Goal: Task Accomplishment & Management: Use online tool/utility

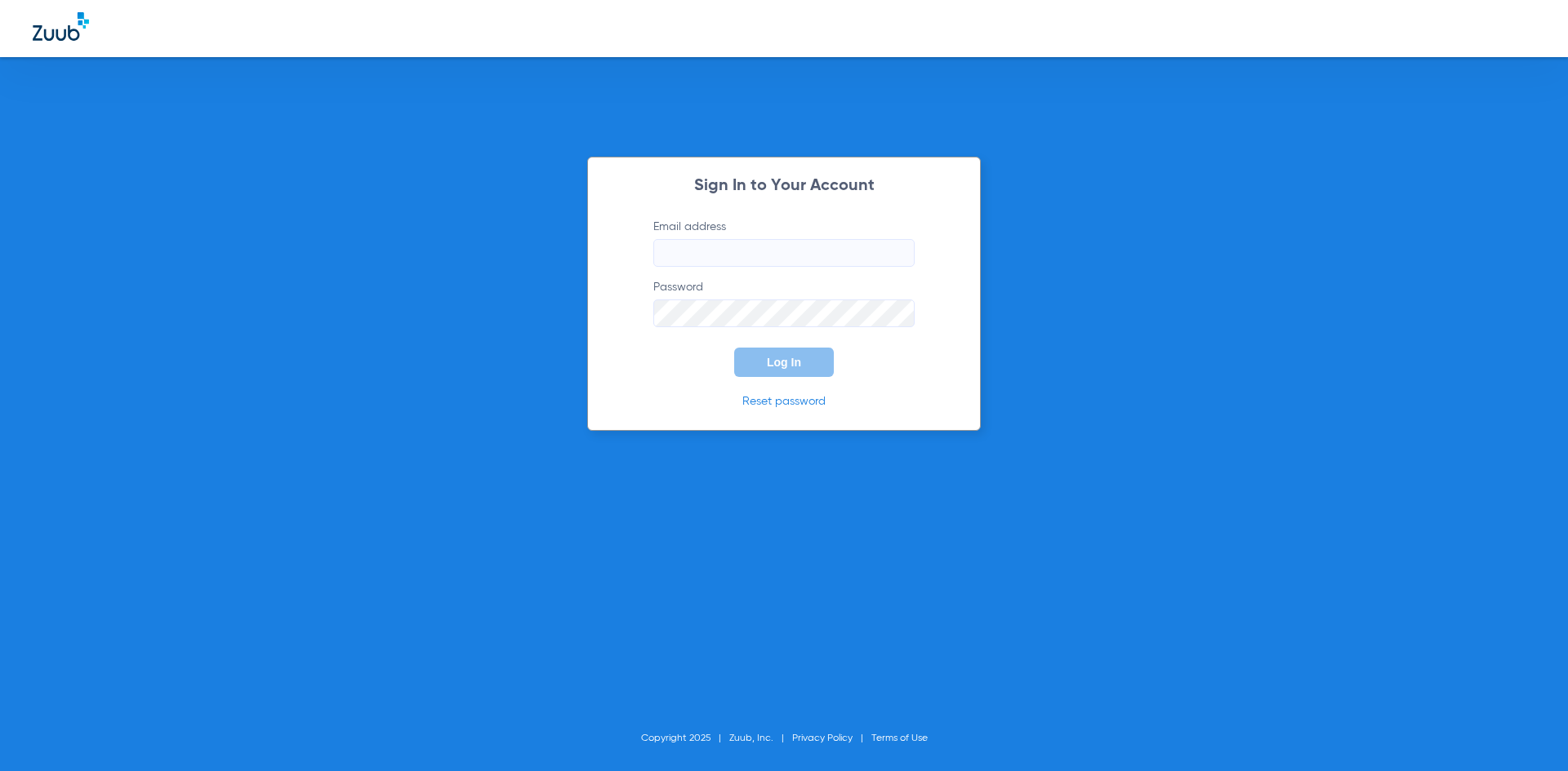
type input "[PERSON_NAME][EMAIL_ADDRESS][DOMAIN_NAME]"
click at [793, 362] on span "Log In" at bounding box center [784, 362] width 34 height 13
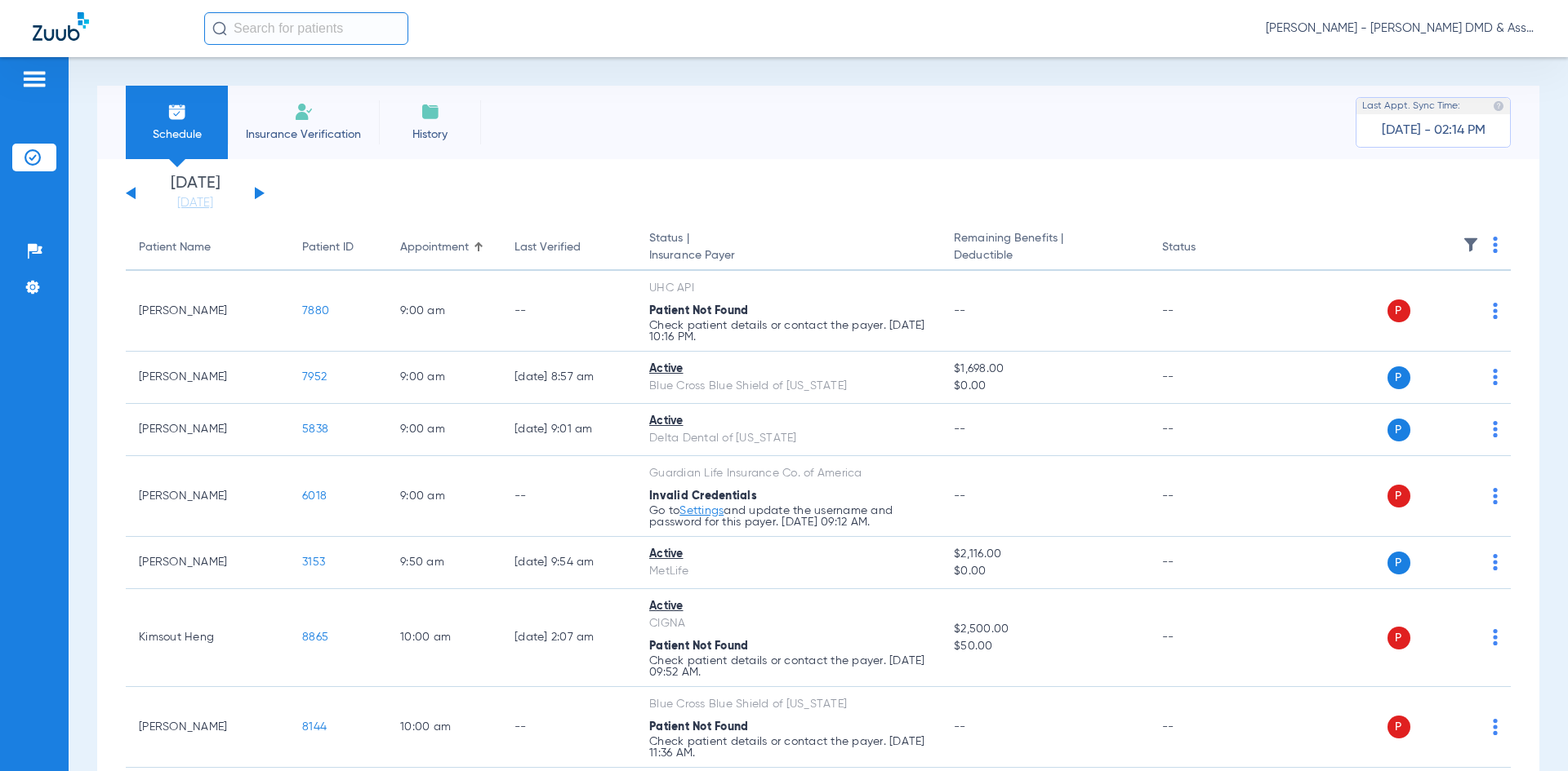
click at [253, 192] on div "[DATE] [DATE] [DATE] [DATE] [DATE] [DATE] [DATE] [DATE] [DATE] [DATE] [DATE] [D…" at bounding box center [196, 193] width 139 height 36
click at [258, 193] on button at bounding box center [260, 193] width 10 height 12
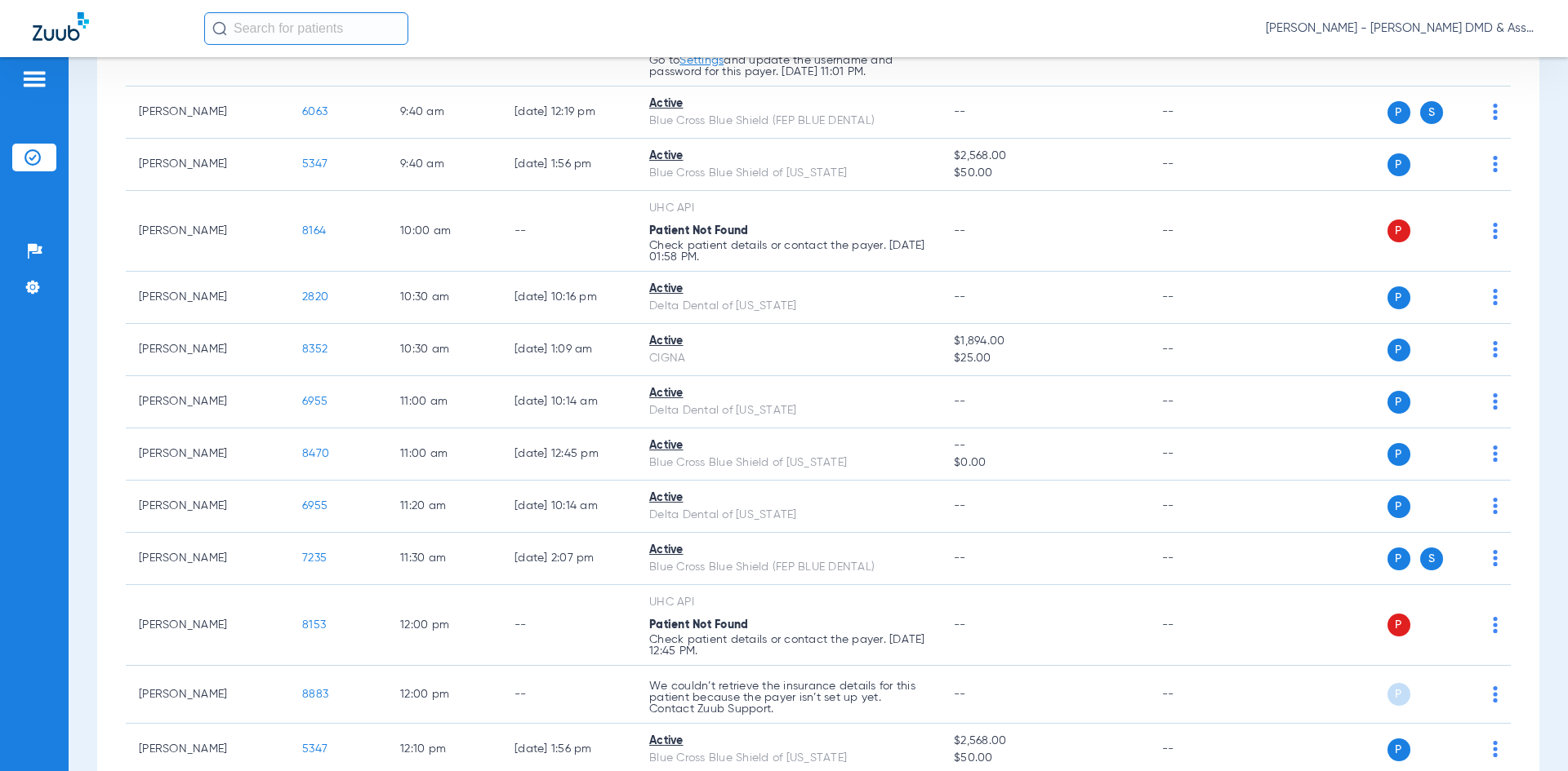
scroll to position [652, 0]
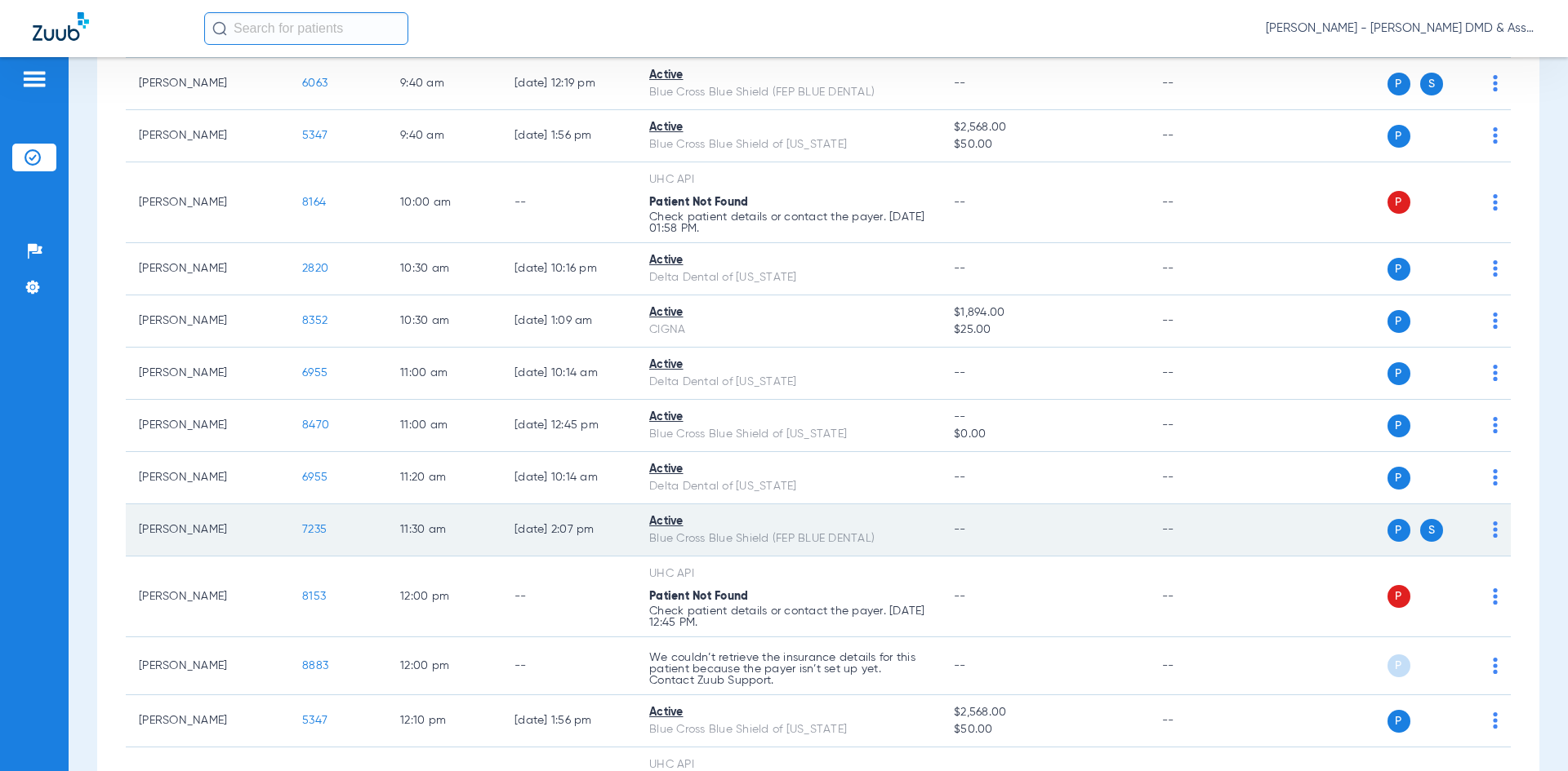
click at [314, 529] on span "7235" at bounding box center [314, 529] width 24 height 11
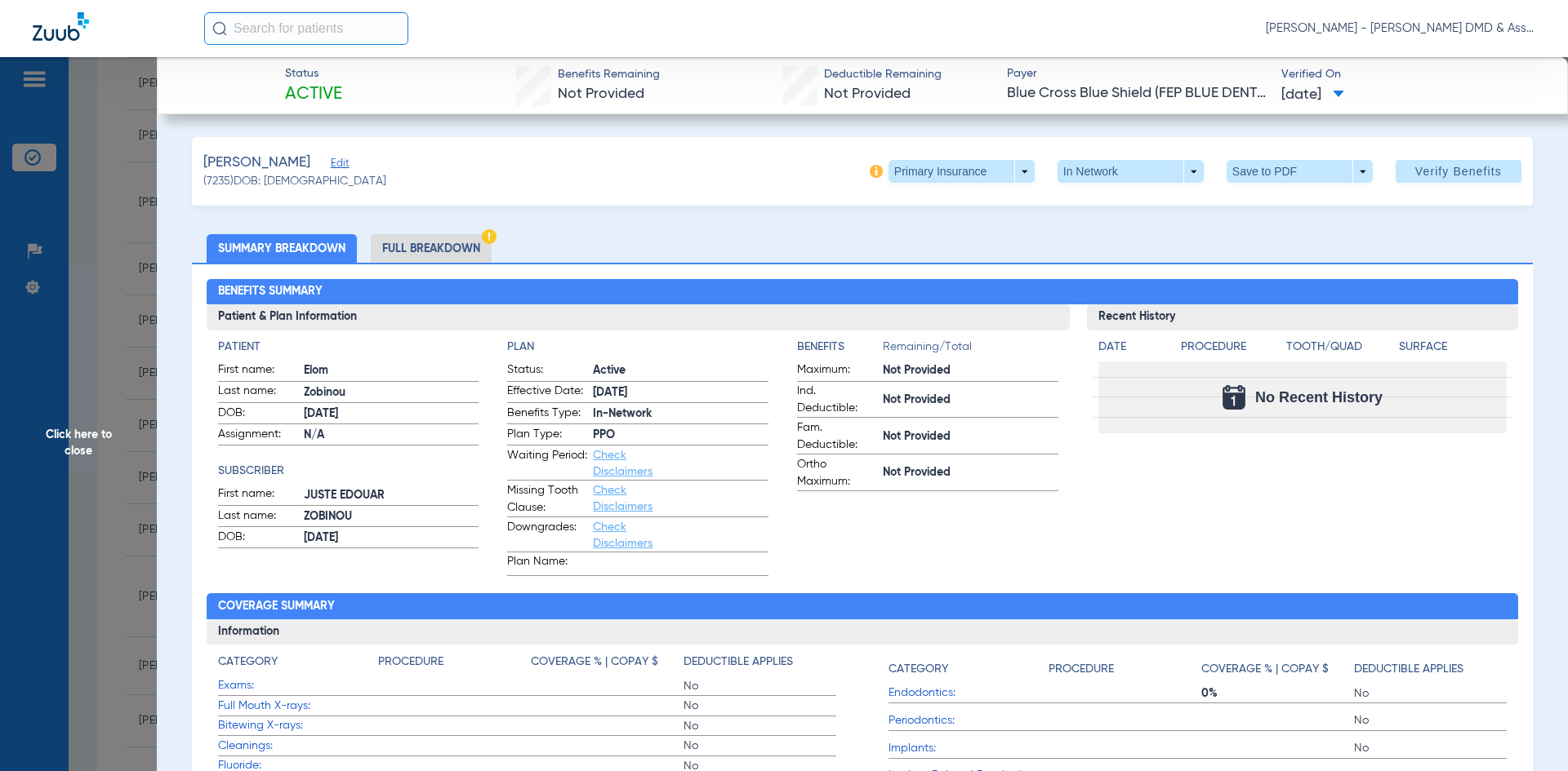
click at [430, 245] on li "Full Breakdown" at bounding box center [431, 248] width 121 height 29
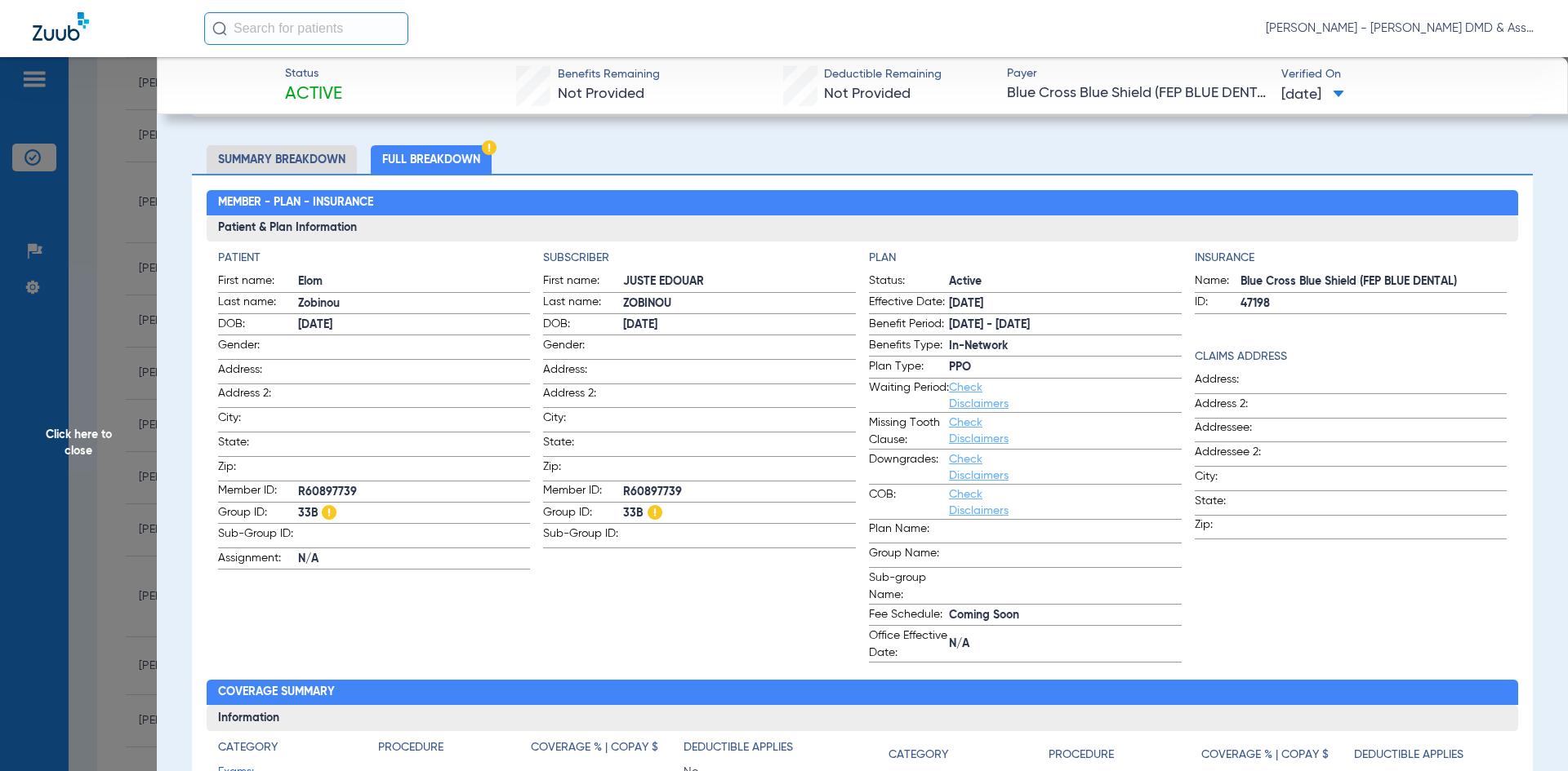
scroll to position [0, 0]
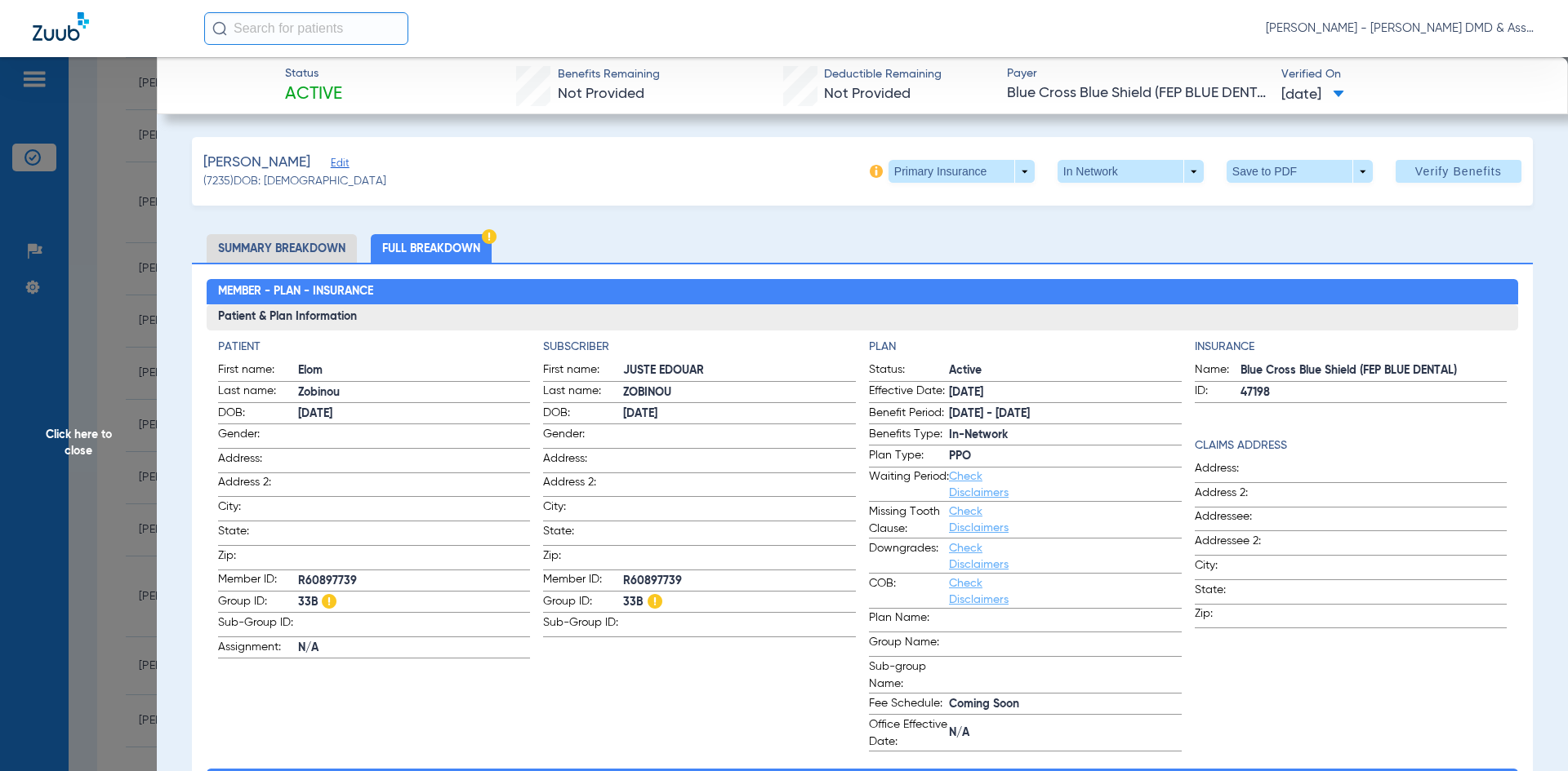
click at [230, 248] on li "Summary Breakdown" at bounding box center [282, 248] width 150 height 29
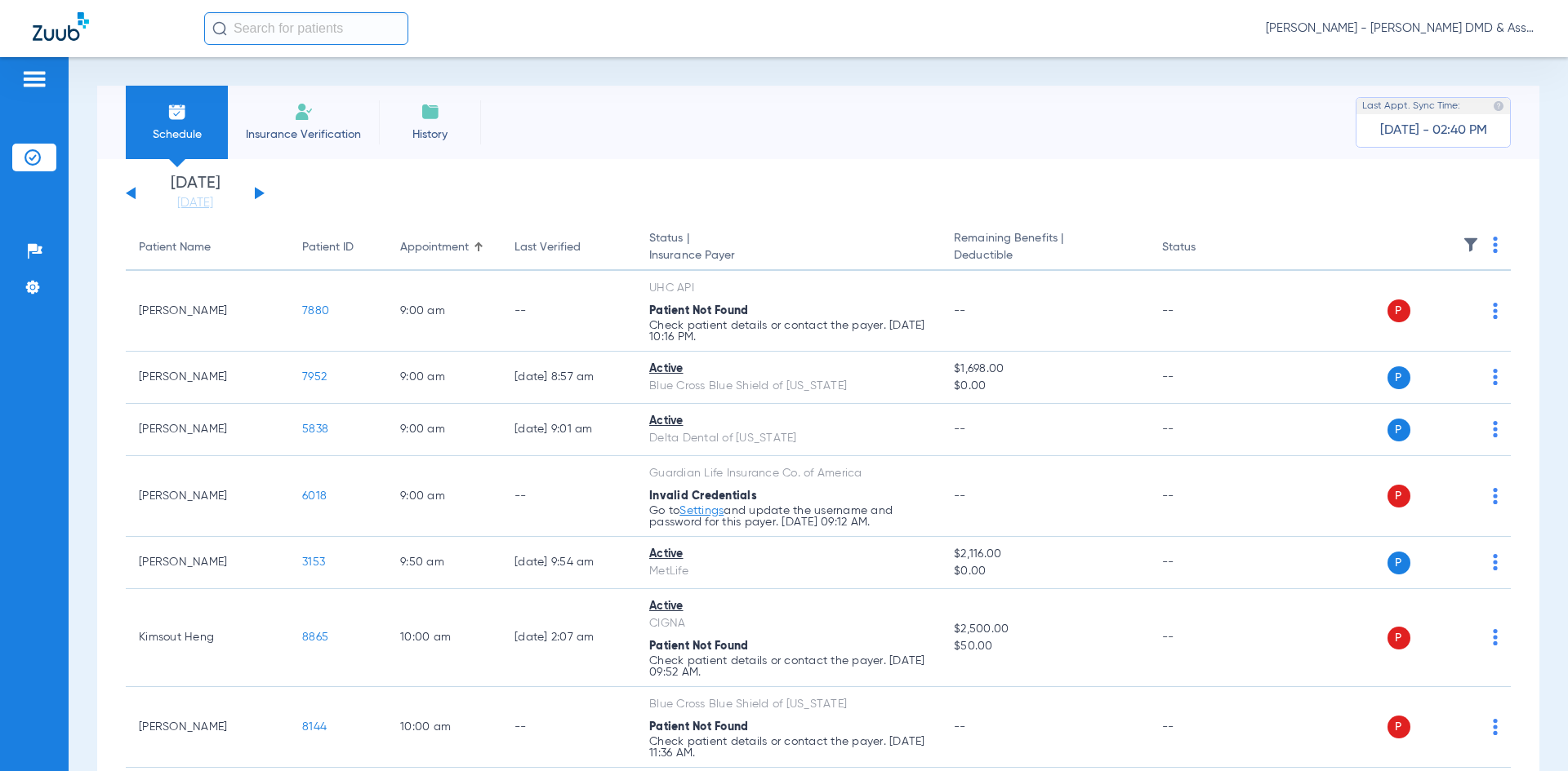
click at [263, 196] on div "[DATE] [DATE] [DATE] [DATE] [DATE] [DATE] [DATE] [DATE] [DATE] [DATE] [DATE] [D…" at bounding box center [196, 193] width 139 height 36
click at [257, 188] on button at bounding box center [260, 193] width 10 height 12
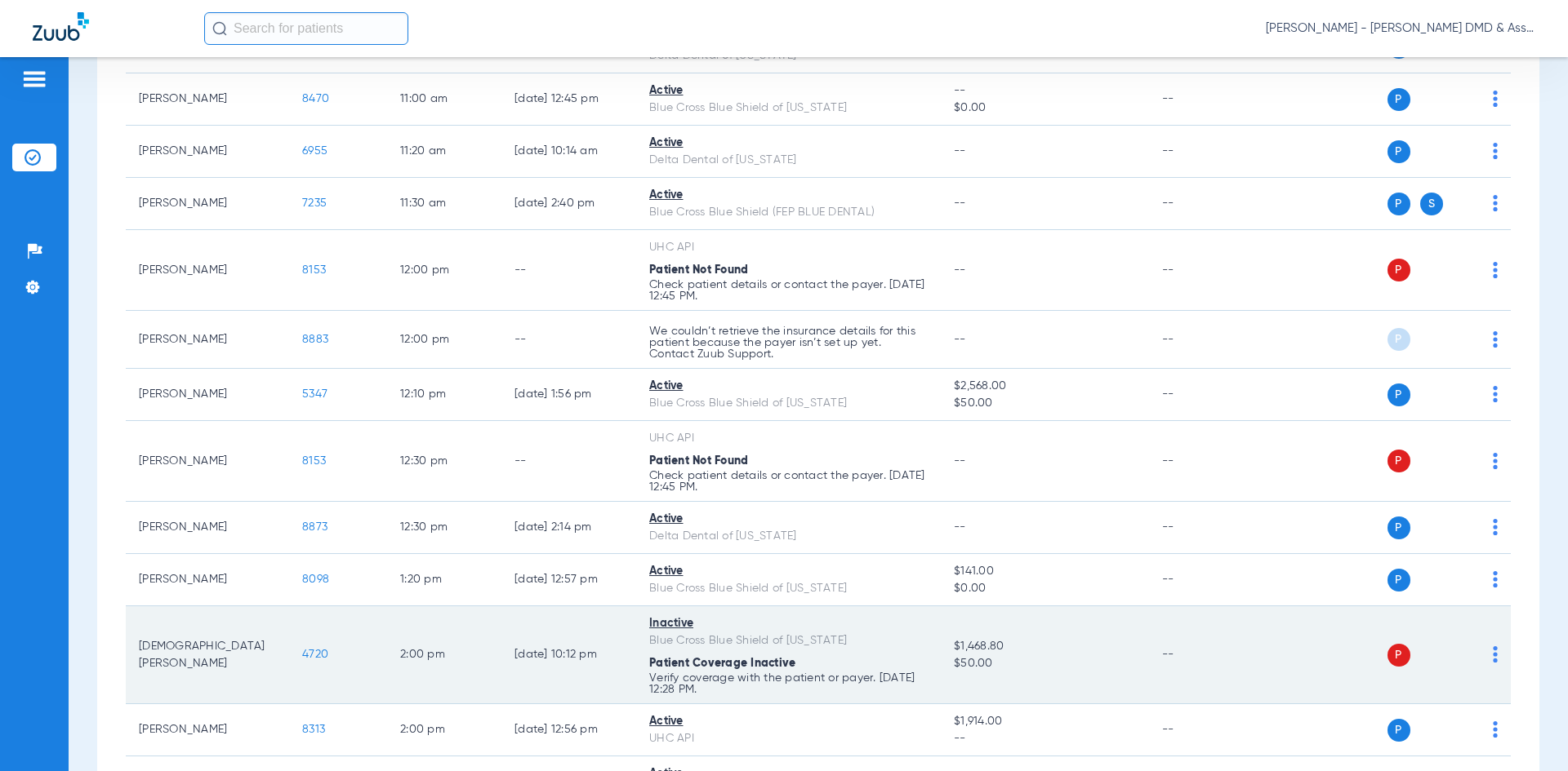
scroll to position [1061, 0]
